Goal: Book appointment/travel/reservation

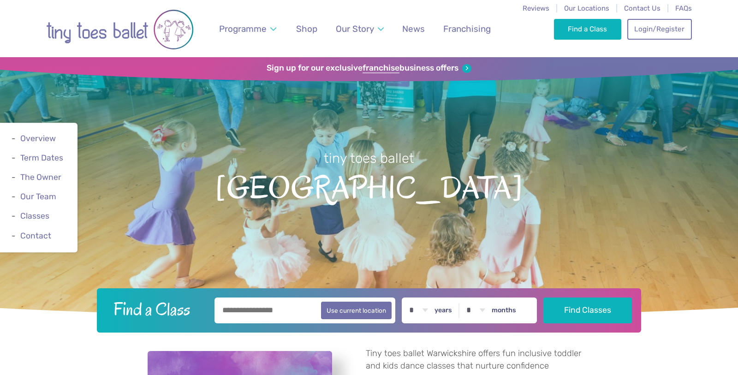
scroll to position [1233, 0]
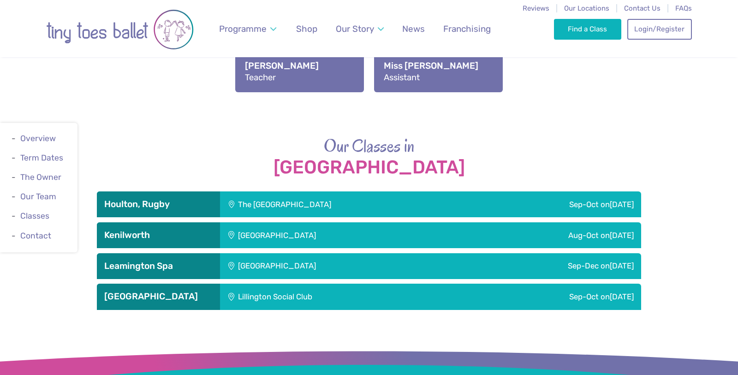
click at [583, 300] on div "Sep-Oct on Sunday" at bounding box center [547, 297] width 187 height 26
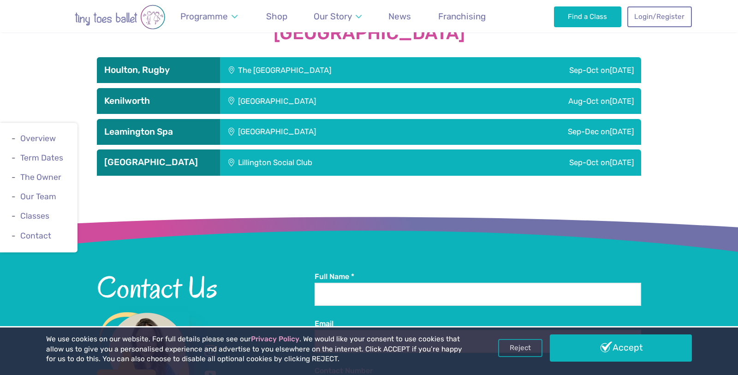
click at [258, 161] on div "Lillington Social Club" at bounding box center [337, 162] width 234 height 26
click at [590, 156] on div "Sep-Oct on Sunday" at bounding box center [547, 162] width 187 height 26
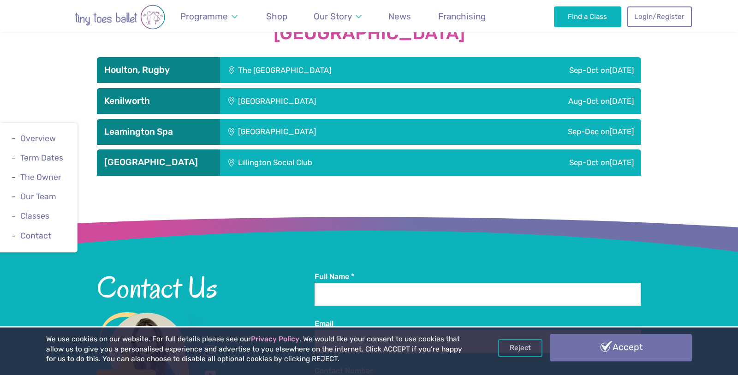
click at [613, 344] on link "Accept" at bounding box center [621, 347] width 142 height 27
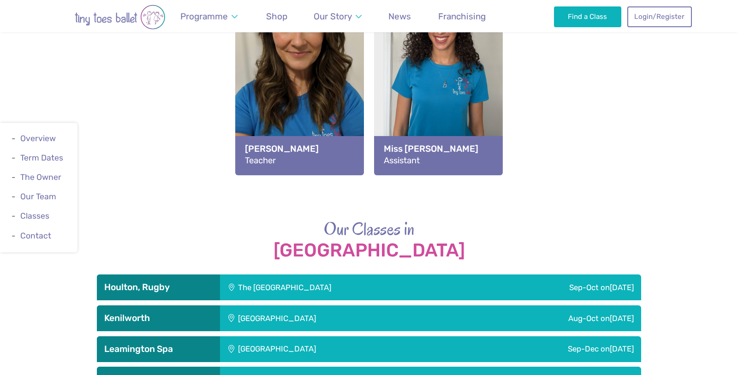
scroll to position [1007, 0]
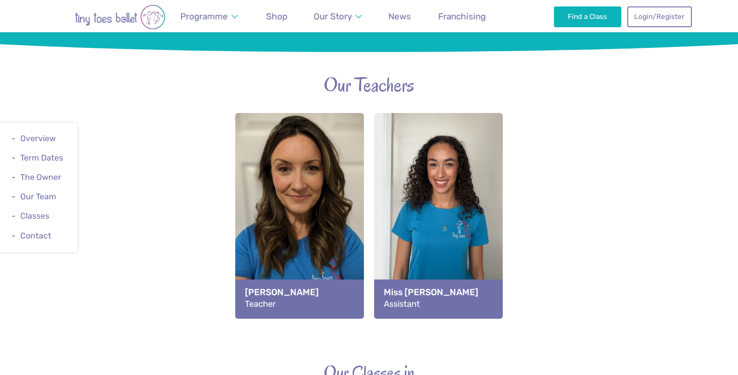
click at [269, 223] on div "View full-size image" at bounding box center [299, 197] width 129 height 169
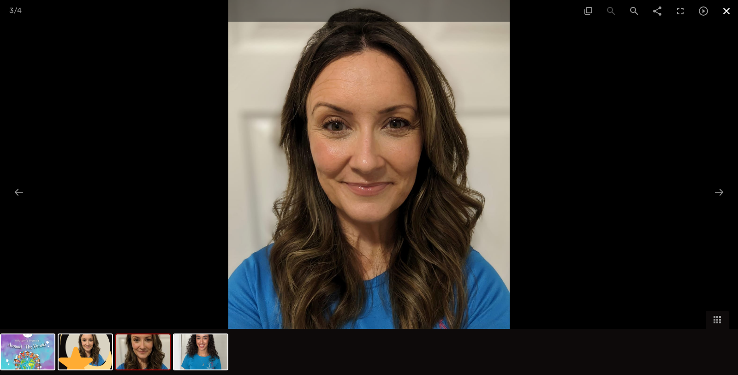
click at [727, 10] on span at bounding box center [726, 11] width 23 height 22
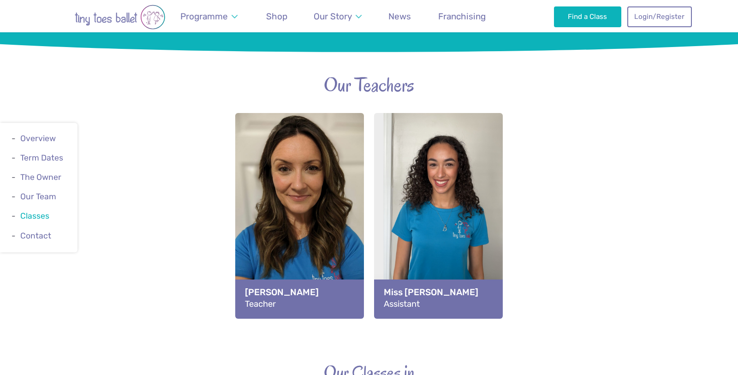
click at [20, 216] on link "Classes" at bounding box center [34, 216] width 29 height 9
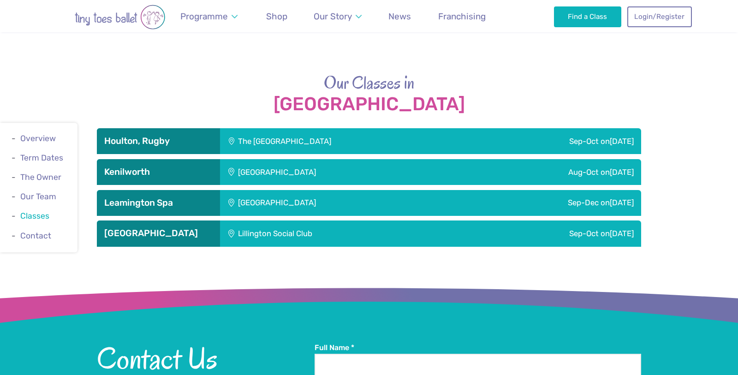
scroll to position [1331, 0]
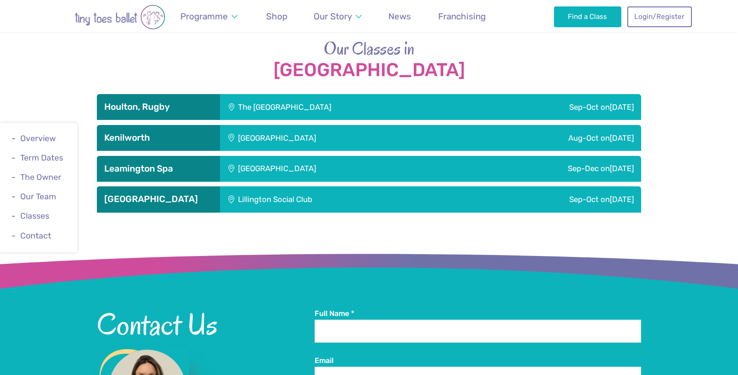
click at [603, 28] on div "Find a Class Login/Register 0" at bounding box center [623, 16] width 138 height 32
click at [585, 11] on link "Find a Class" at bounding box center [588, 16] width 68 height 20
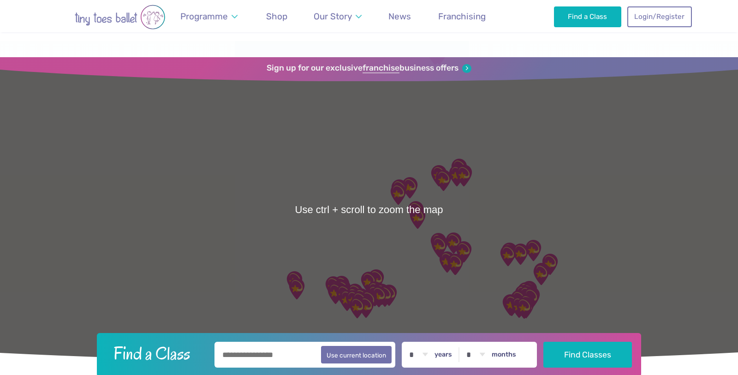
scroll to position [103, 0]
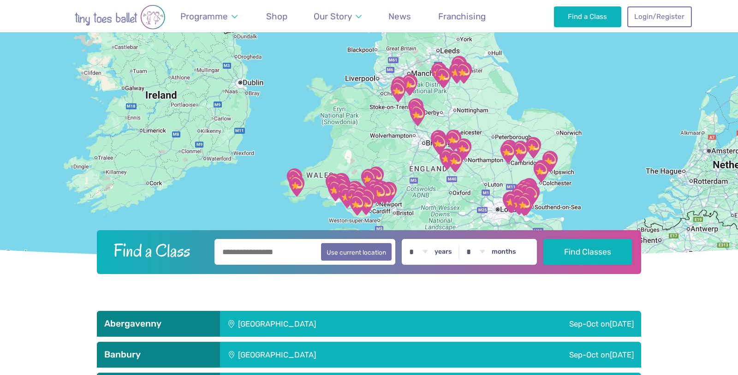
click at [251, 247] on input "text" at bounding box center [304, 252] width 181 height 26
click at [375, 252] on button "Use current location" at bounding box center [356, 252] width 71 height 18
type input "**********"
click at [417, 254] on select "* * * * * * * * * * ** ** **" at bounding box center [418, 252] width 29 height 26
select select "*"
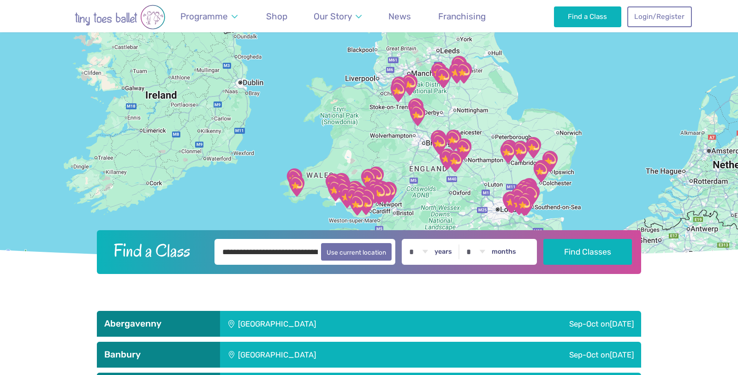
click at [416, 239] on select "* * * * * * * * * * ** ** **" at bounding box center [418, 252] width 29 height 26
click at [483, 251] on select "* * * * * * * * * * ** **" at bounding box center [475, 252] width 29 height 26
select select "*"
click at [474, 239] on select "* * * * * * * * * * ** **" at bounding box center [475, 252] width 29 height 26
click at [571, 252] on button "Find Classes" at bounding box center [587, 251] width 89 height 26
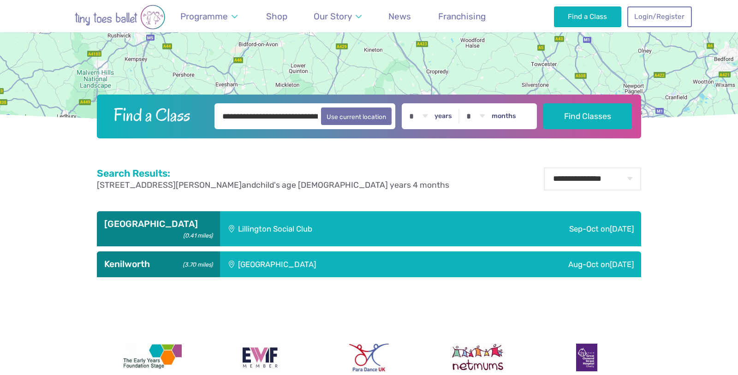
scroll to position [238, 0]
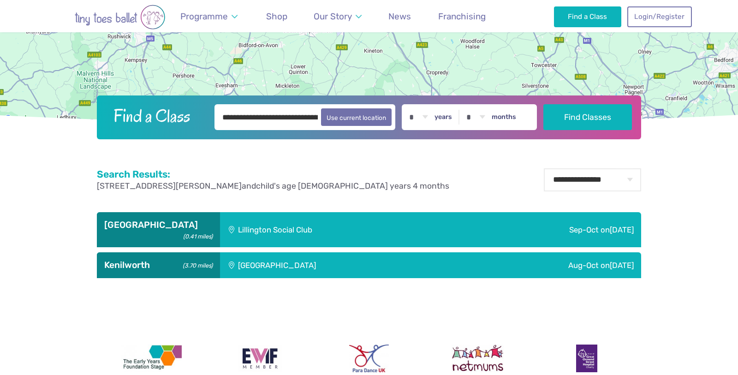
click at [182, 231] on small "(0.41 miles)" at bounding box center [196, 236] width 32 height 10
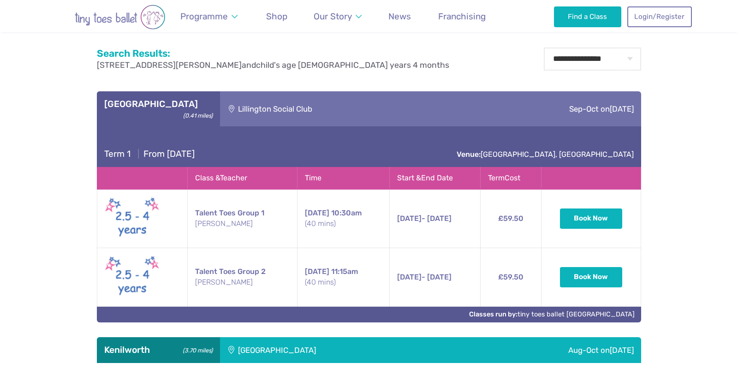
scroll to position [459, 0]
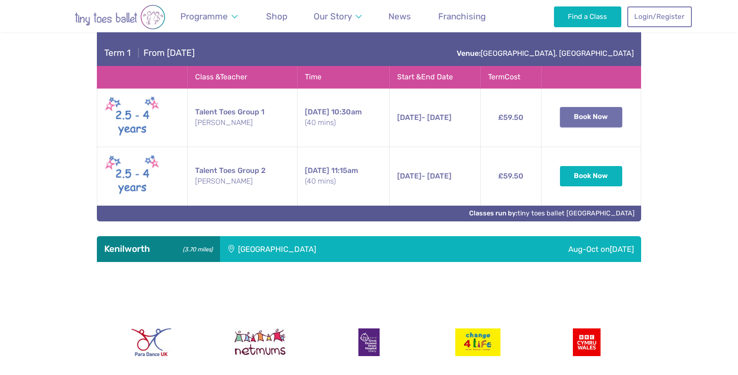
click at [586, 110] on button "Book Now" at bounding box center [591, 117] width 63 height 20
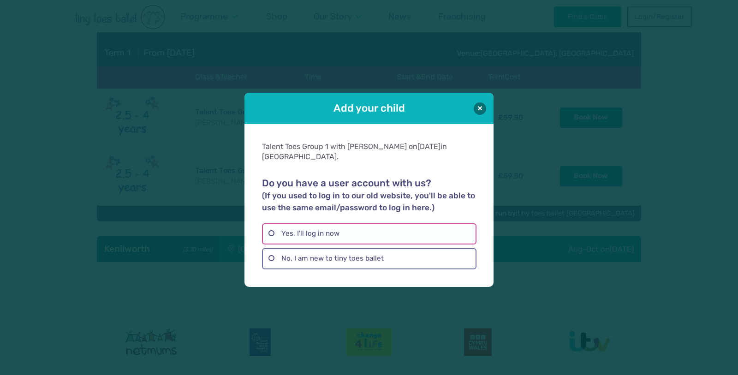
click at [308, 237] on label "Yes, I'll log in now" at bounding box center [369, 233] width 214 height 21
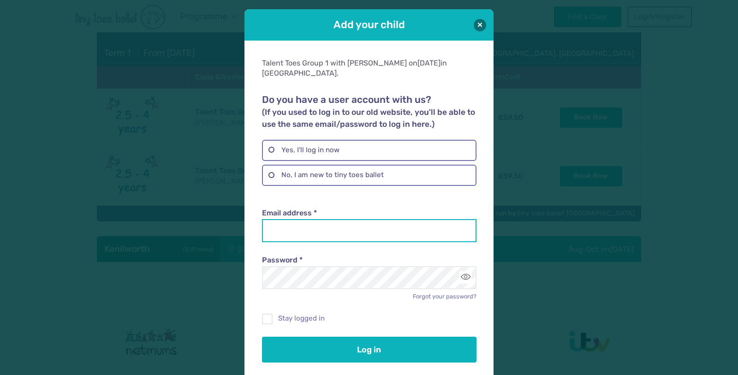
click at [305, 219] on input "Email address *" at bounding box center [369, 230] width 214 height 23
type input "**********"
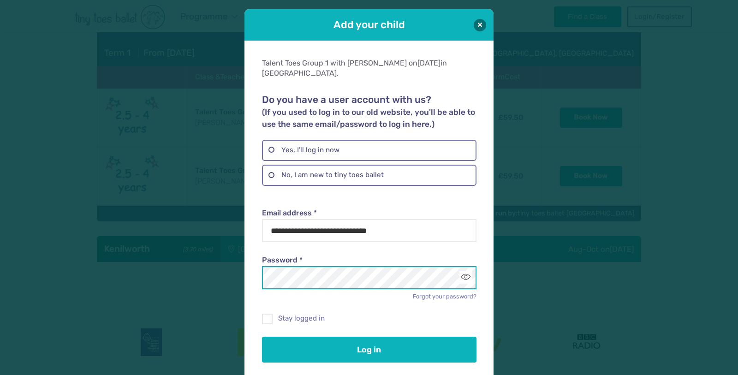
click at [262, 337] on button "Log in" at bounding box center [369, 350] width 214 height 26
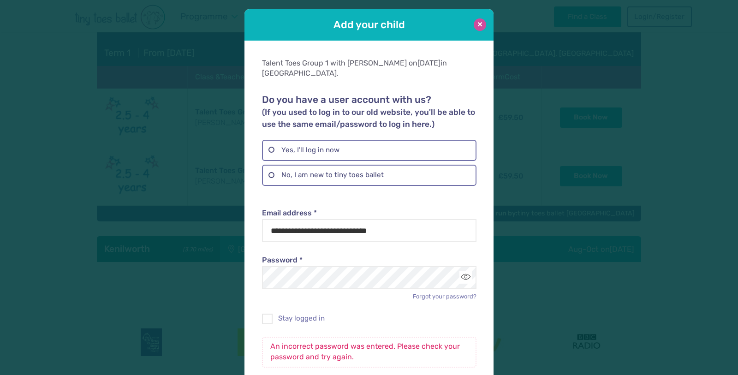
click at [479, 20] on button at bounding box center [480, 24] width 12 height 12
